Goal: Task Accomplishment & Management: Use online tool/utility

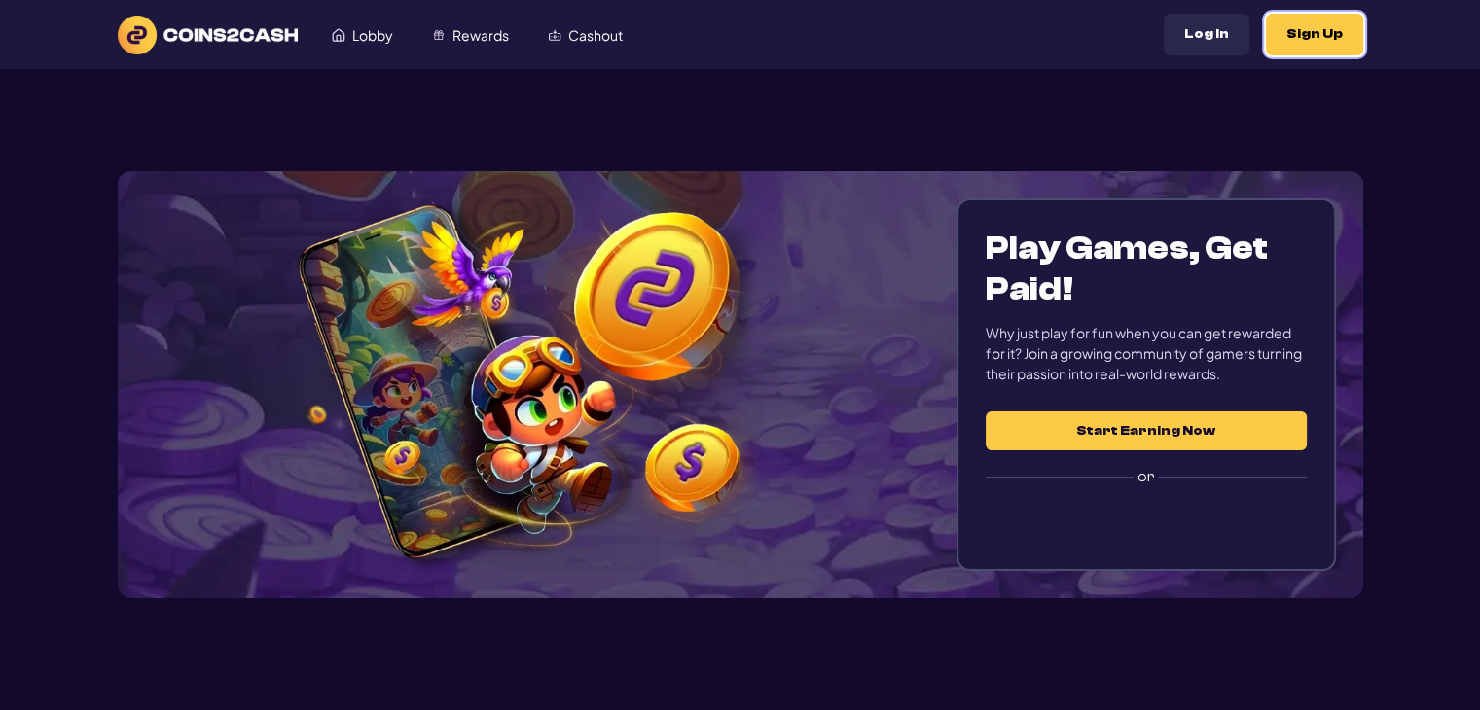
click at [1322, 42] on button "Sign Up" at bounding box center [1314, 35] width 97 height 42
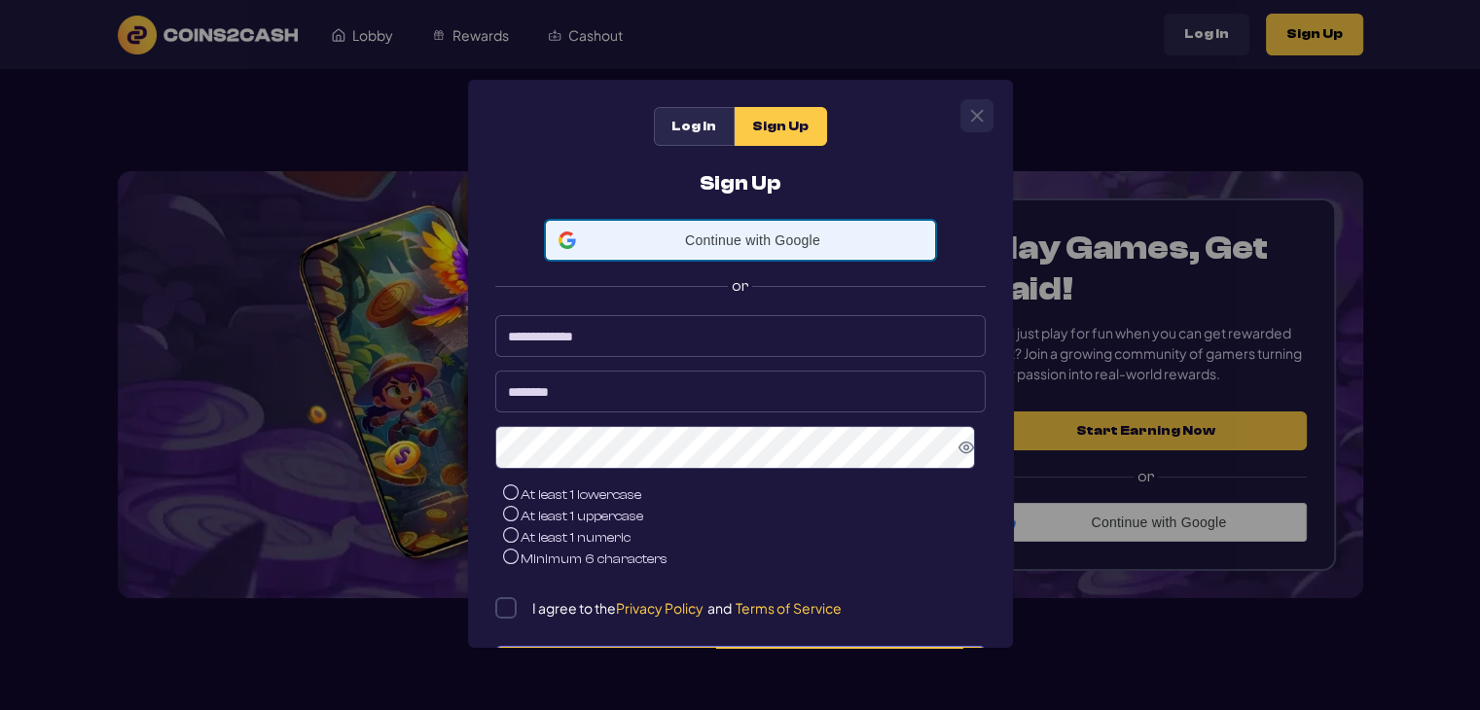
click at [771, 235] on span "Continue with Google" at bounding box center [753, 241] width 339 height 16
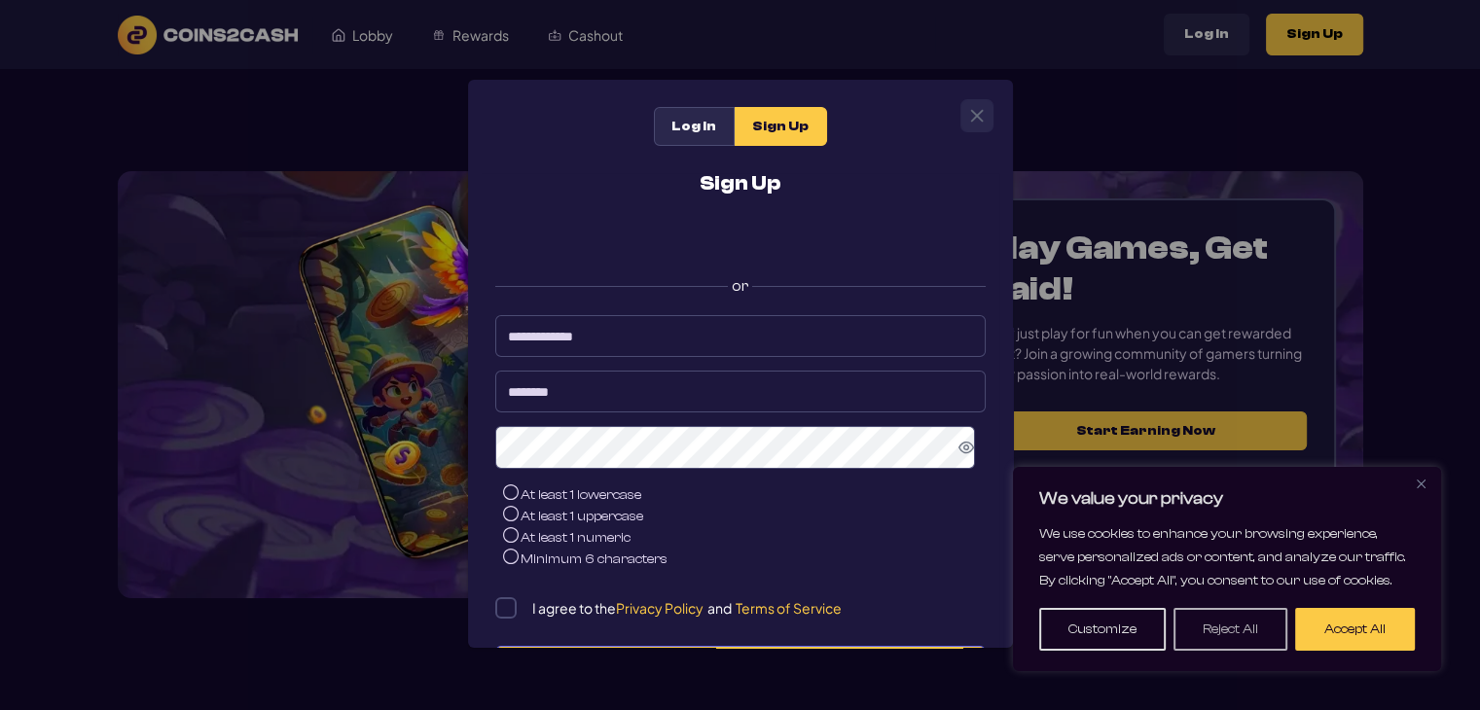
click at [1258, 640] on button "Reject All" at bounding box center [1231, 629] width 114 height 43
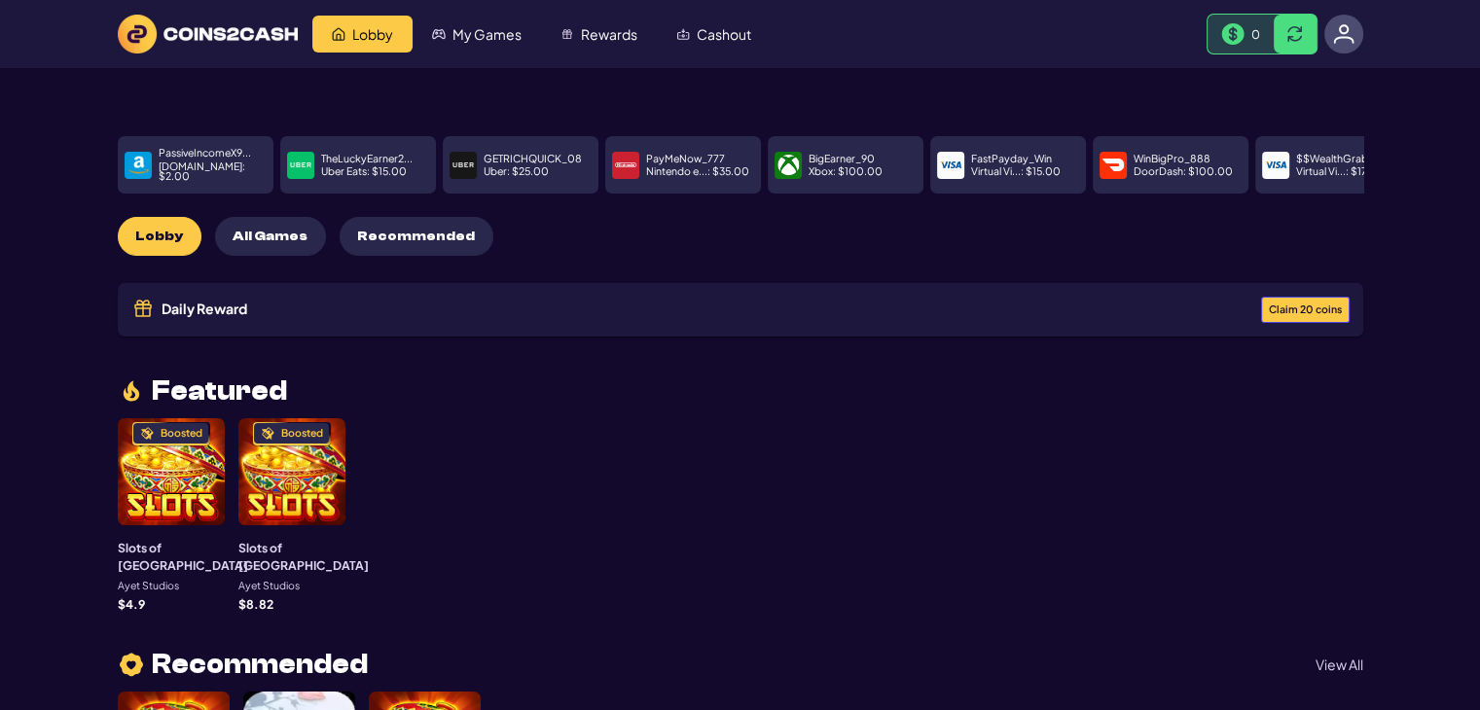
click at [1299, 305] on span "Claim 20 coins" at bounding box center [1305, 310] width 73 height 11
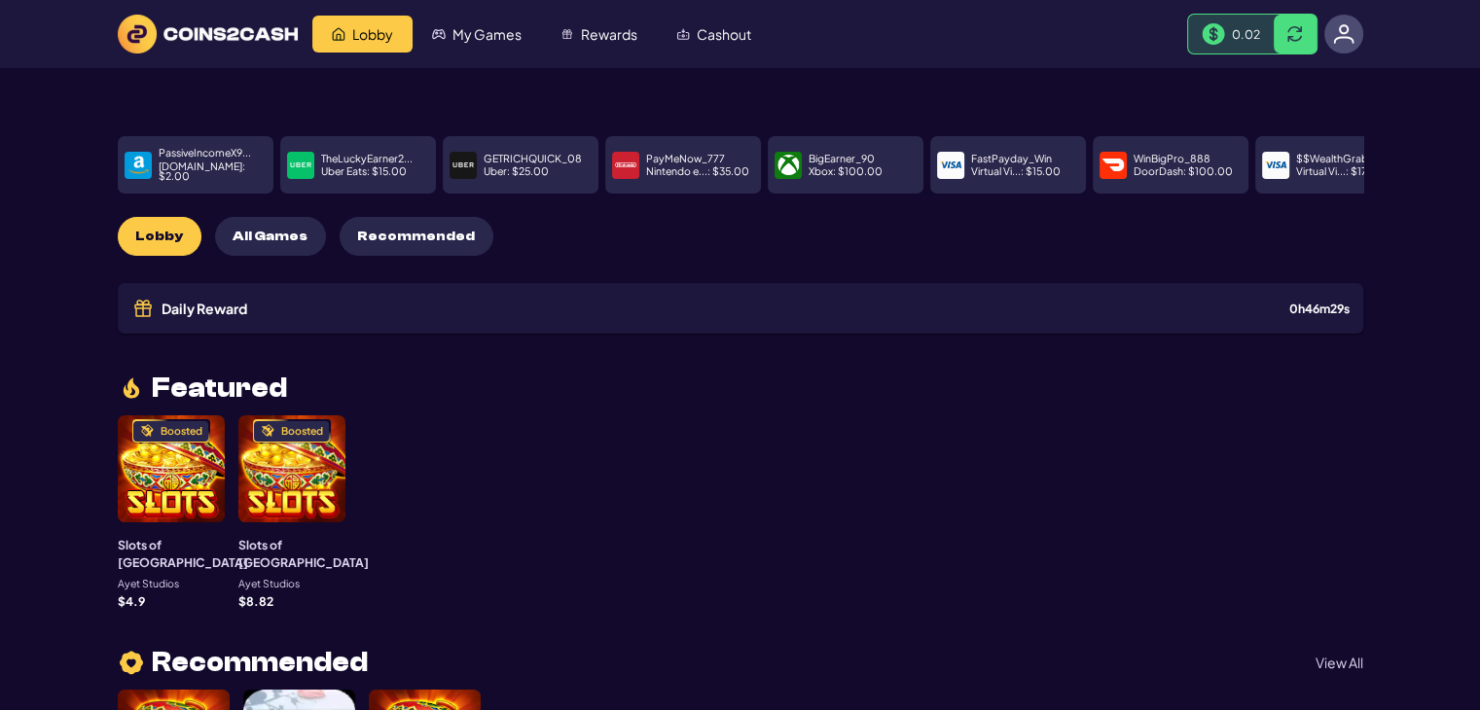
click at [1202, 404] on div "Daily Reward Received! Congratulations! You’ve received a reward: 20 C2C coins.…" at bounding box center [740, 355] width 1480 height 710
click at [1235, 34] on span "0.02" at bounding box center [1246, 34] width 28 height 16
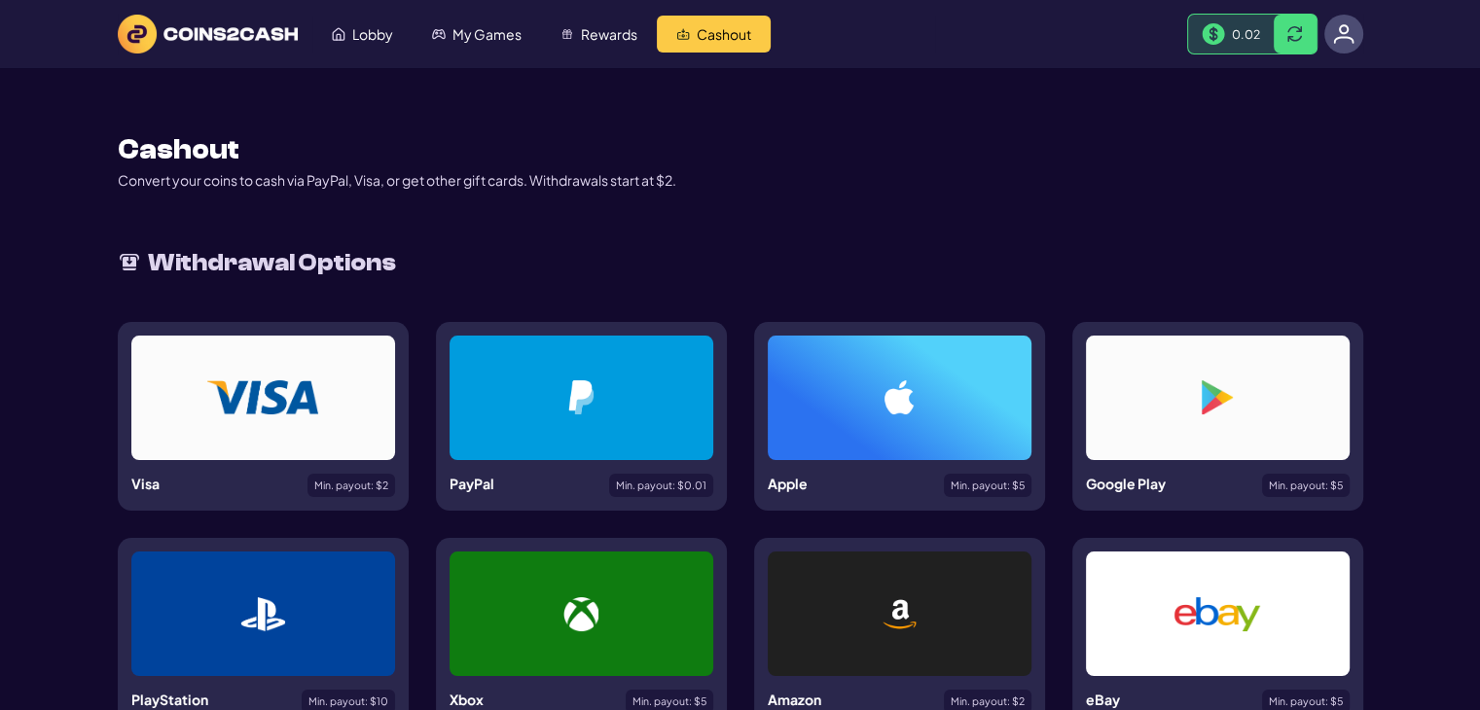
click at [548, 402] on div at bounding box center [581, 398] width 170 height 34
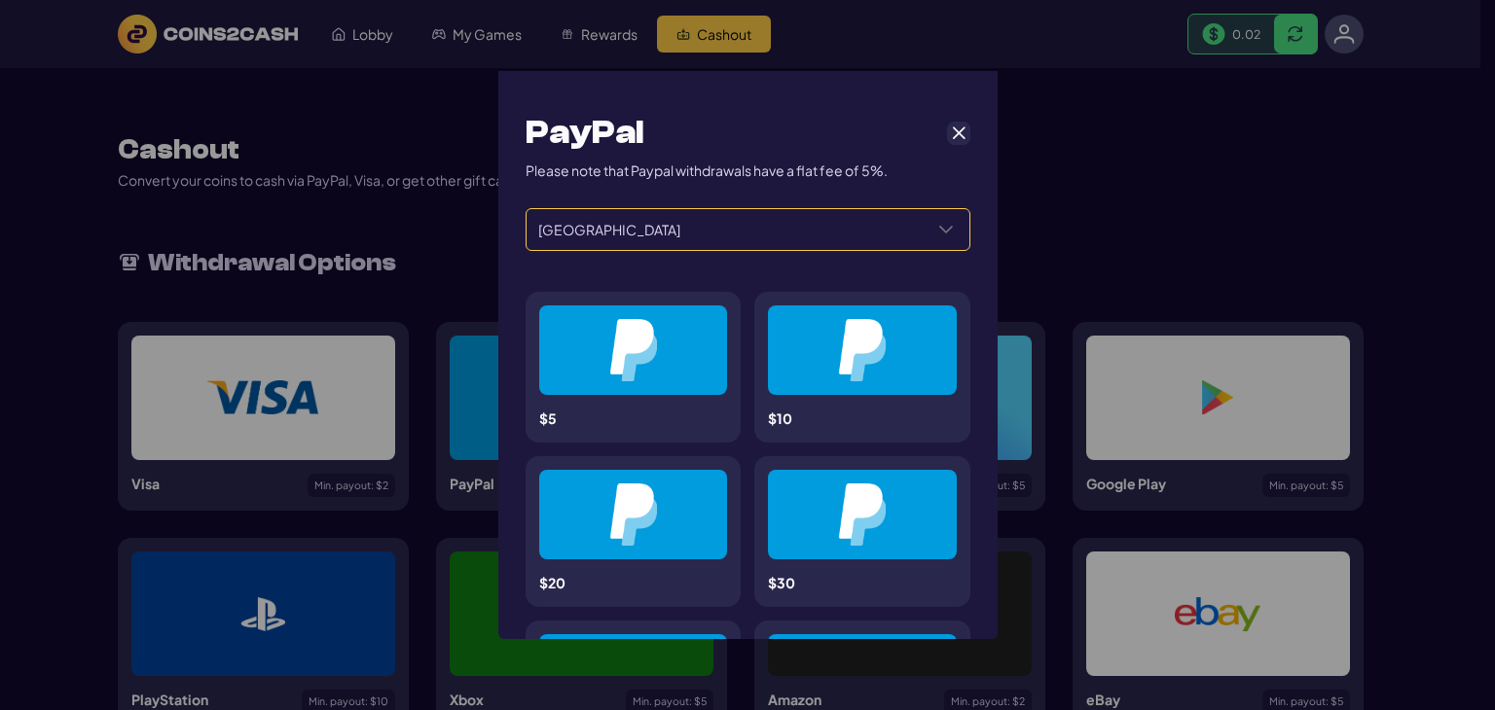
click at [923, 226] on div "Select a Country" at bounding box center [946, 229] width 47 height 41
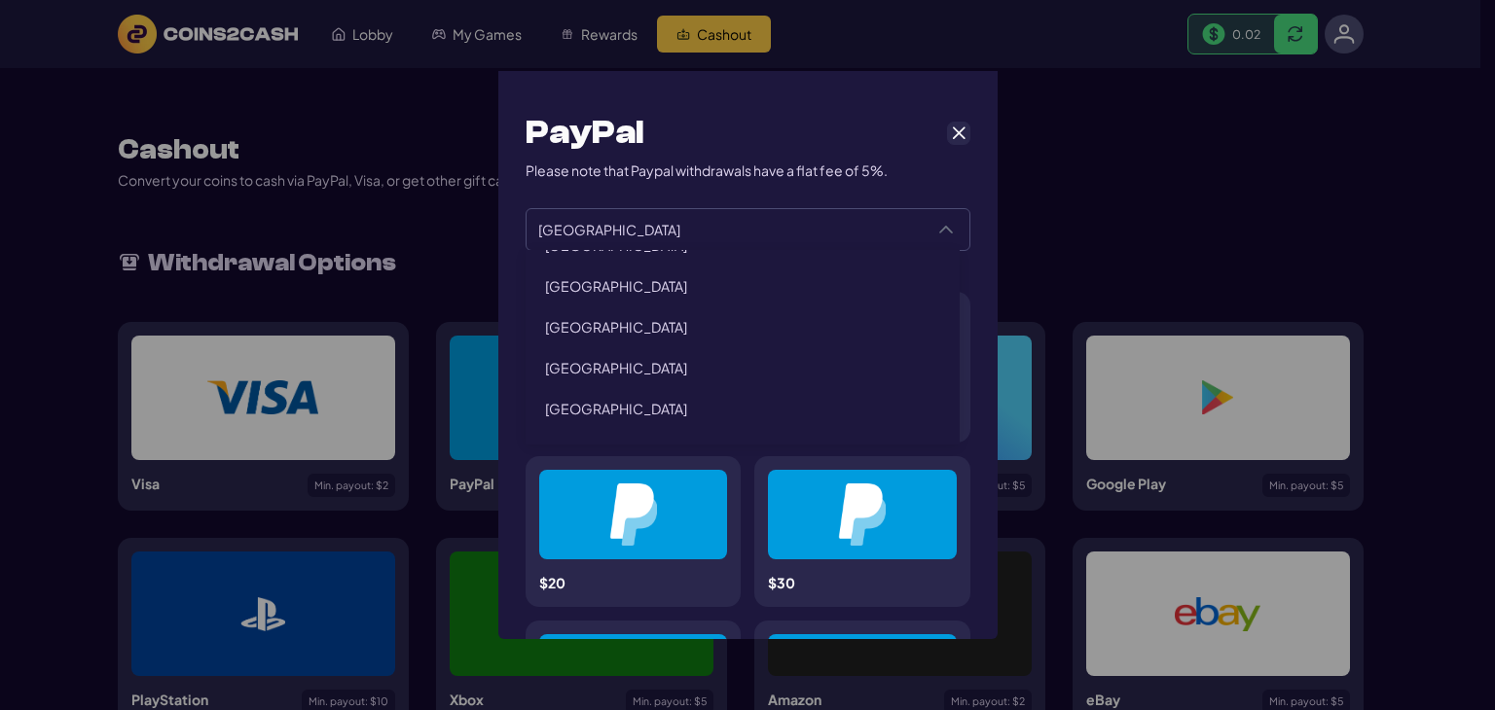
scroll to position [574, 0]
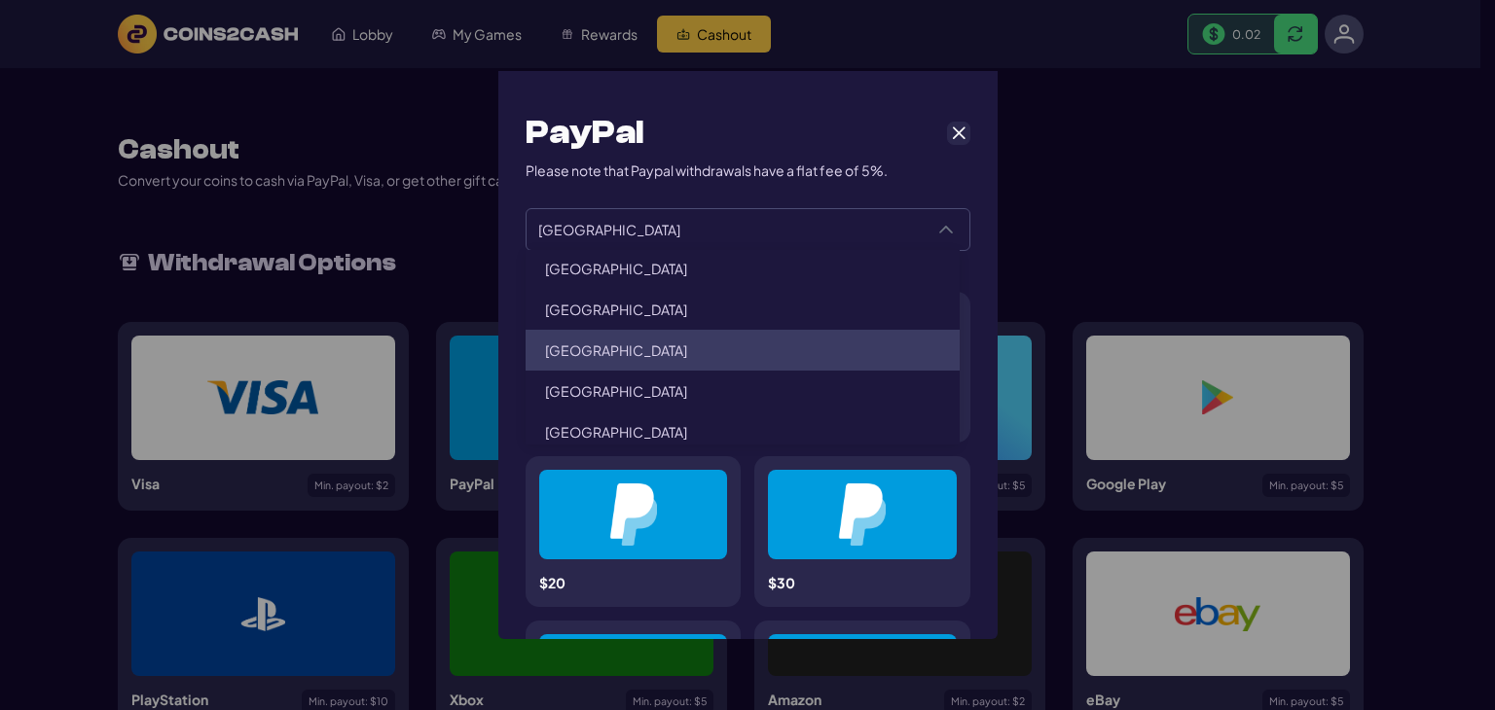
click at [667, 355] on li "Botswana" at bounding box center [743, 350] width 435 height 41
type input "********"
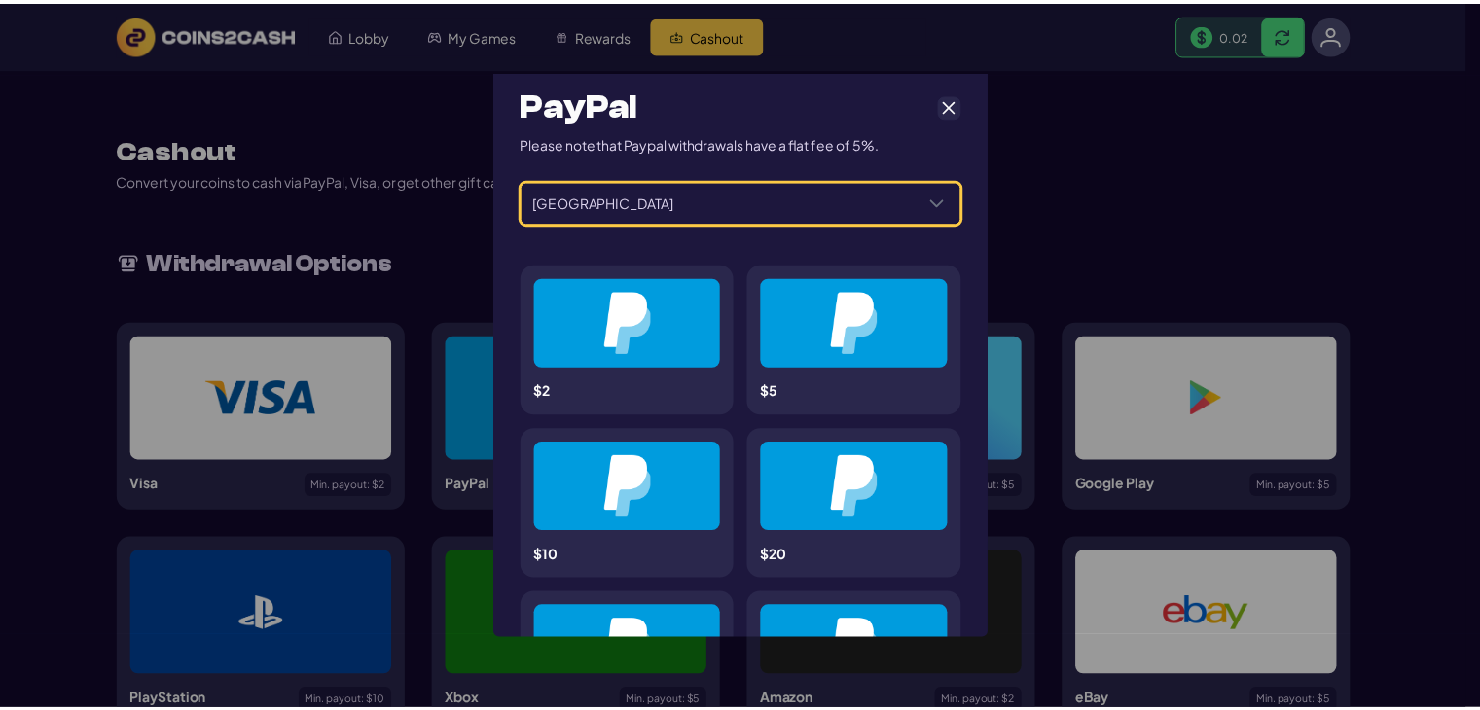
scroll to position [0, 0]
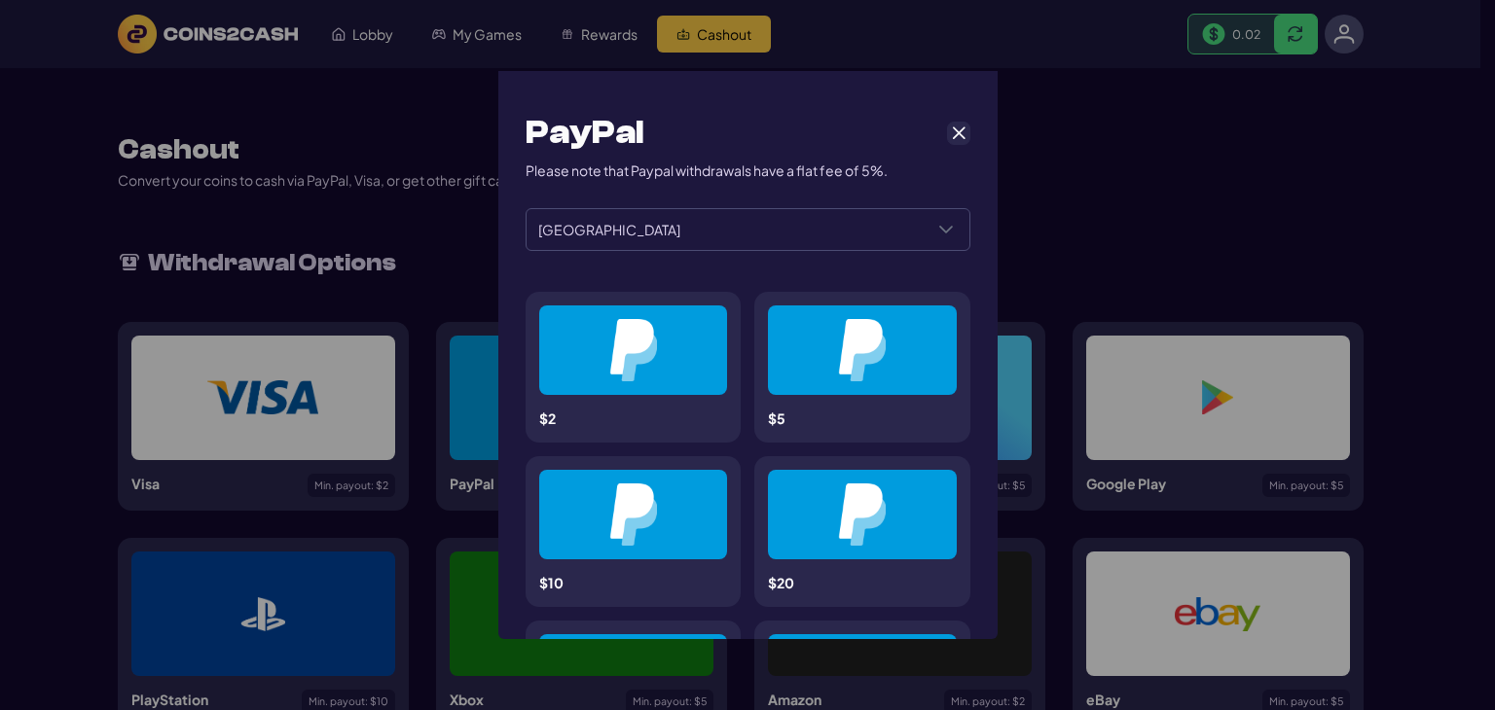
click at [1032, 237] on div "PayPal Please note that Paypal withdrawals have a flat fee of 5%. ******** ****…" at bounding box center [747, 355] width 1495 height 710
click at [956, 131] on span "Cancel" at bounding box center [959, 134] width 18 height 18
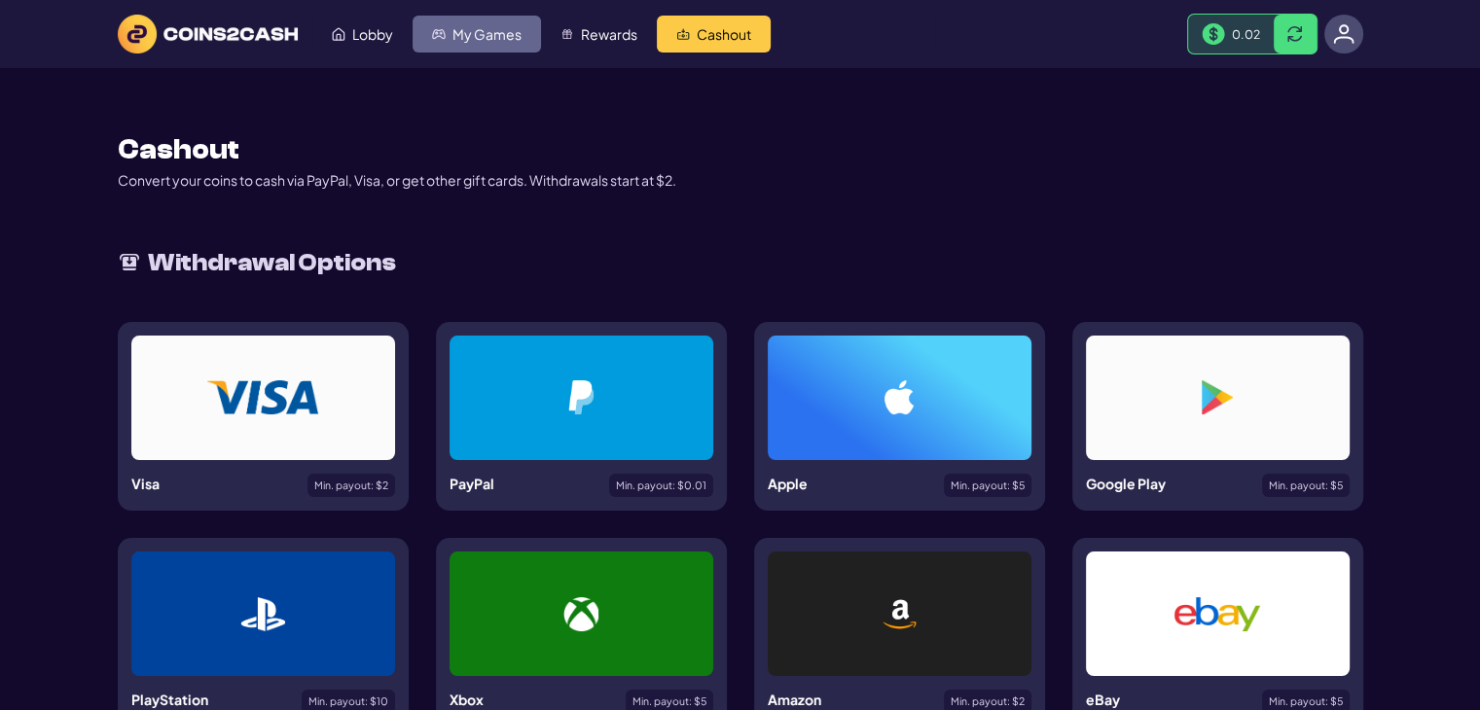
click at [489, 29] on span "My Games" at bounding box center [487, 34] width 69 height 14
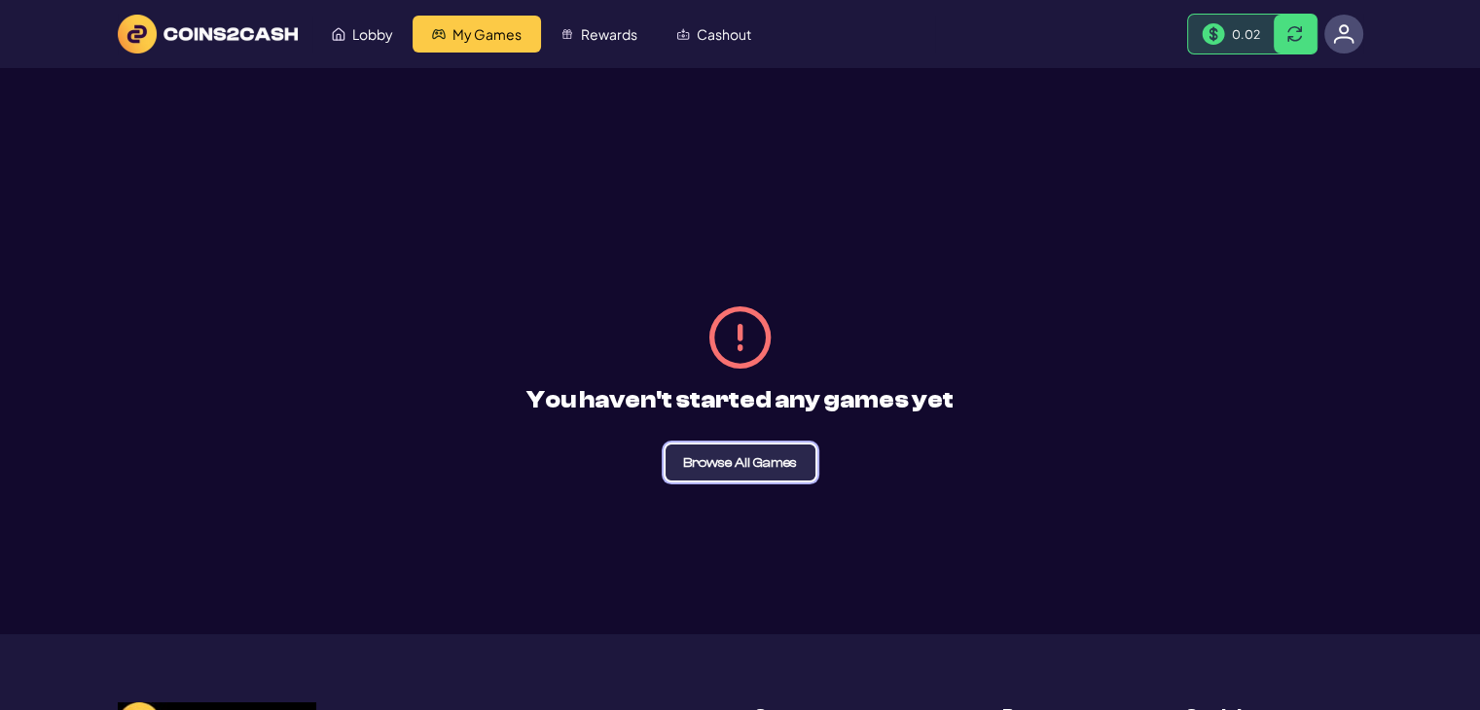
click at [713, 462] on span "Browse All Games" at bounding box center [740, 463] width 114 height 14
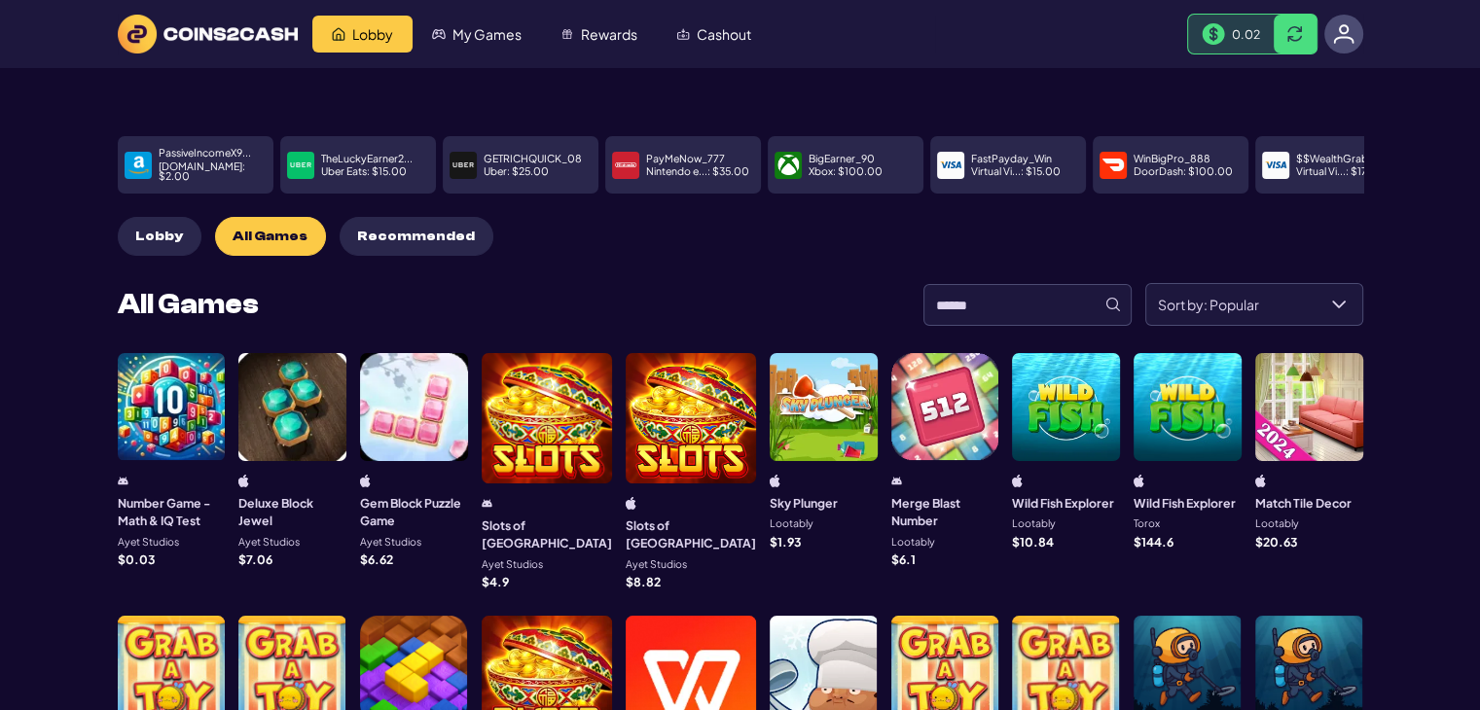
click at [136, 41] on img at bounding box center [208, 34] width 180 height 39
click at [421, 229] on span "Recommended" at bounding box center [416, 237] width 118 height 17
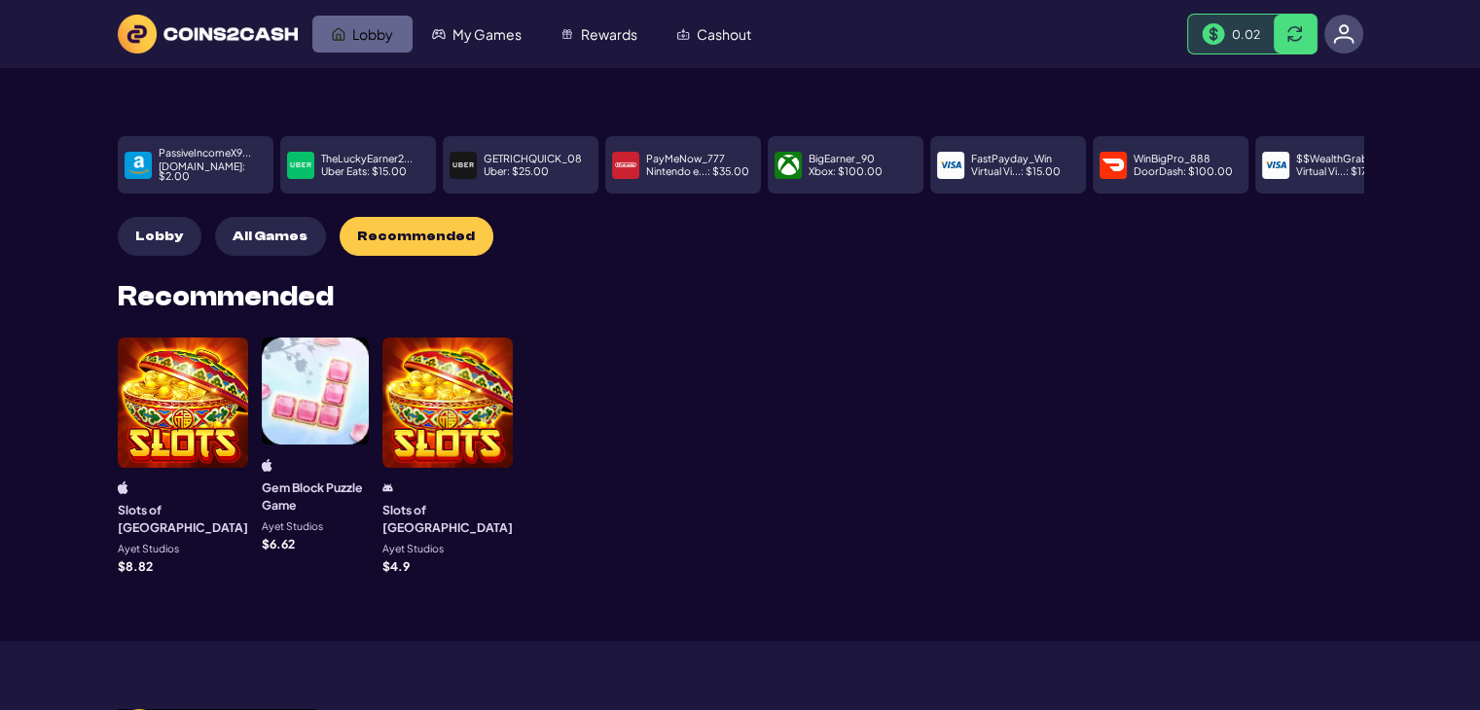
click at [378, 32] on span "Lobby" at bounding box center [372, 34] width 41 height 14
